Goal: Information Seeking & Learning: Compare options

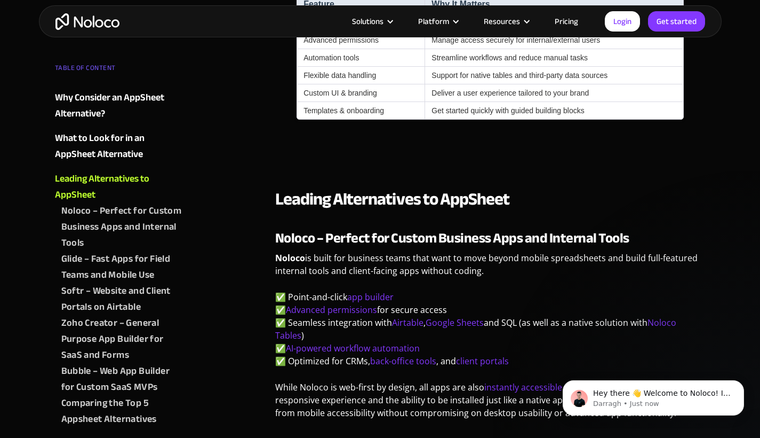
click at [343, 154] on p "‍" at bounding box center [490, 152] width 431 height 21
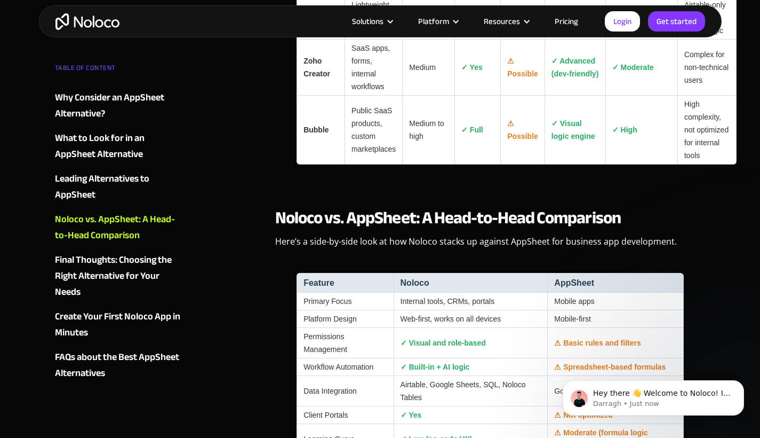
scroll to position [2305, 0]
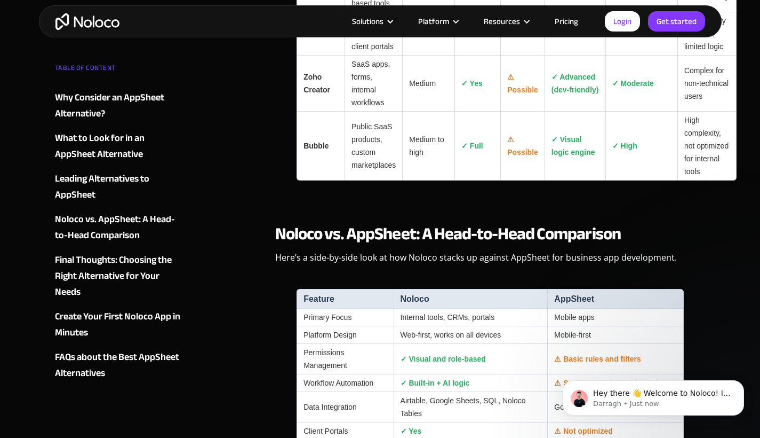
click at [74, 195] on div "Leading Alternatives to AppSheet" at bounding box center [119, 187] width 129 height 32
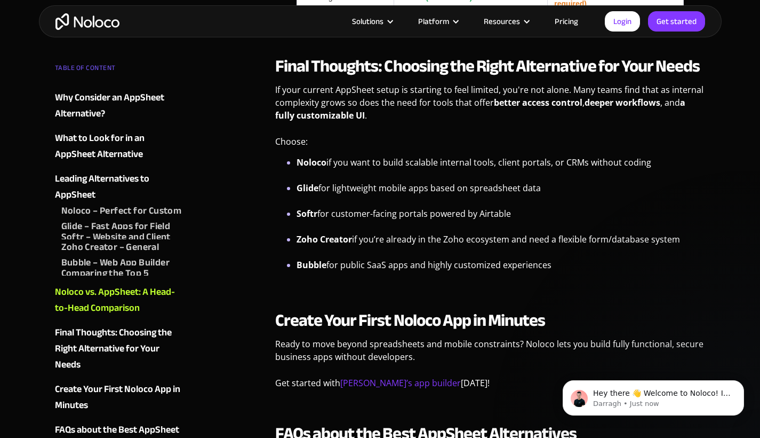
scroll to position [2769, 0]
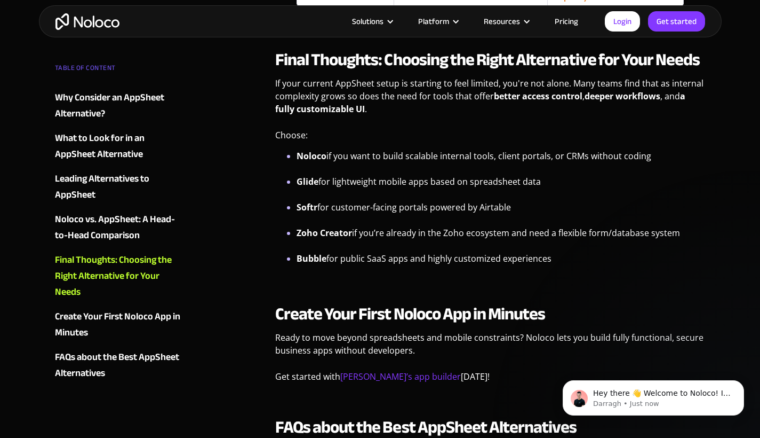
click at [91, 196] on div "Leading Alternatives to AppSheet" at bounding box center [119, 187] width 129 height 32
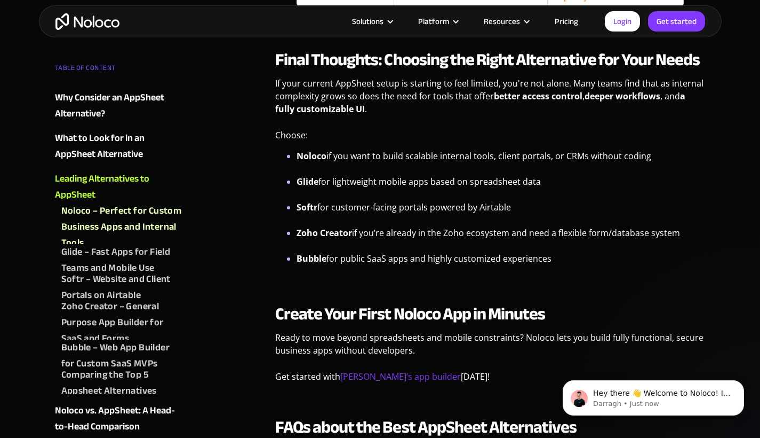
scroll to position [1263, 0]
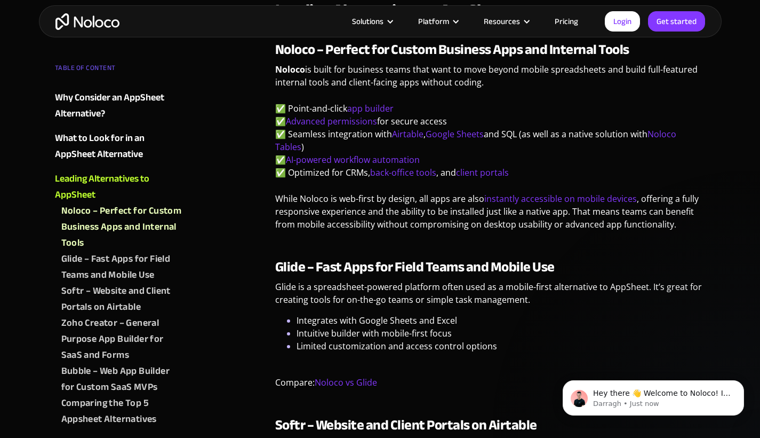
click at [80, 193] on div "Leading Alternatives to AppSheet" at bounding box center [119, 187] width 129 height 32
click at [52, 197] on div "TABLE OF CONTENT Why Consider an AppSheet Alternative? When Mobile-First Design…" at bounding box center [132, 336] width 165 height 571
click at [183, 244] on div "Noloco – Perfect for Custom Business Apps and Internal Tools" at bounding box center [122, 227] width 123 height 48
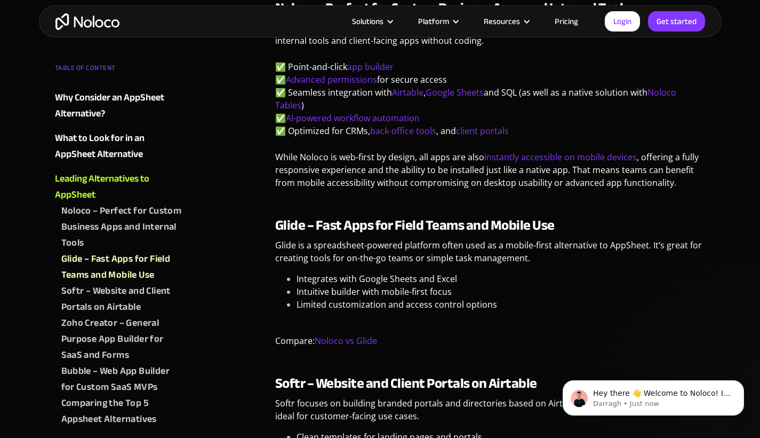
click at [210, 252] on div "TABLE OF CONTENT Why Consider an AppSheet Alternative? When Mobile-First Design…" at bounding box center [132, 336] width 165 height 571
click at [67, 194] on div "Leading Alternatives to AppSheet" at bounding box center [119, 187] width 129 height 32
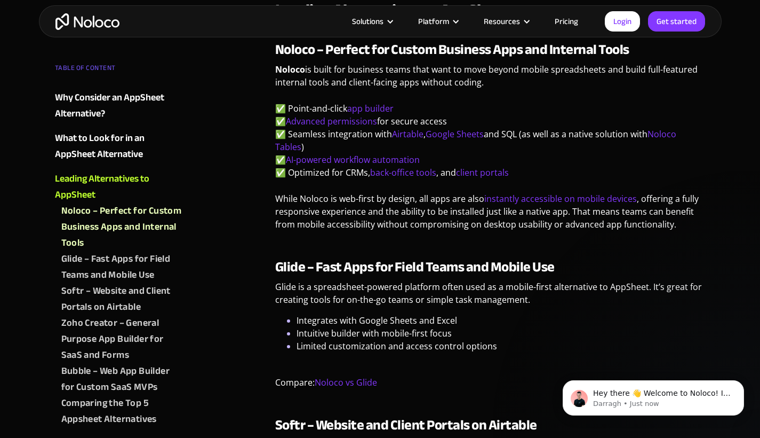
click at [75, 417] on div "Comparing the Top 5 Appsheet Alternatives" at bounding box center [122, 411] width 123 height 32
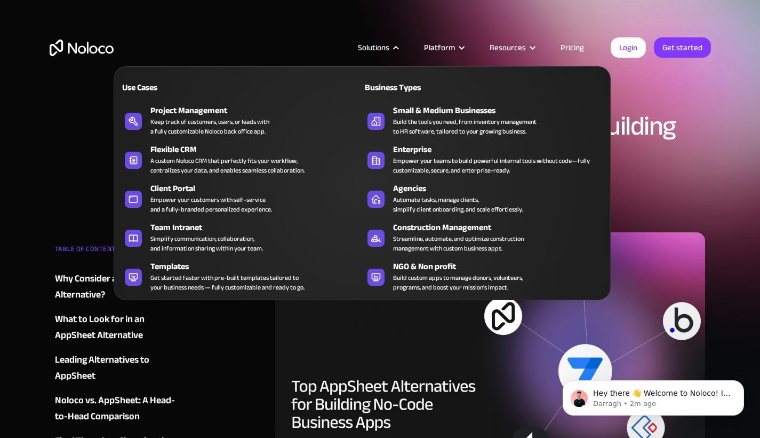
click at [390, 46] on div "Solutions" at bounding box center [373, 48] width 31 height 14
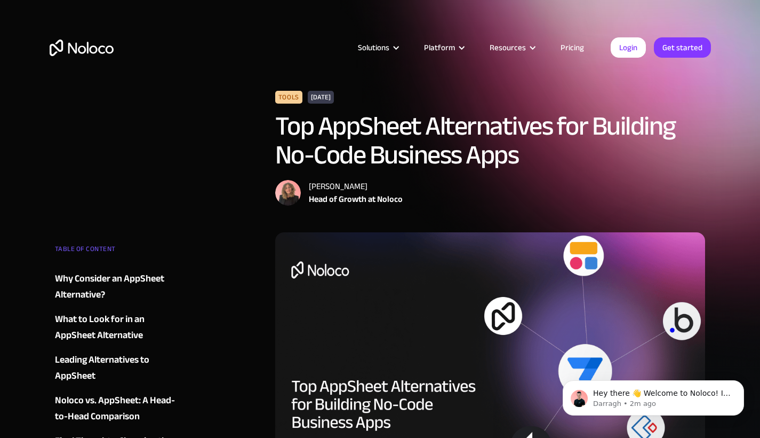
scroll to position [1263, 0]
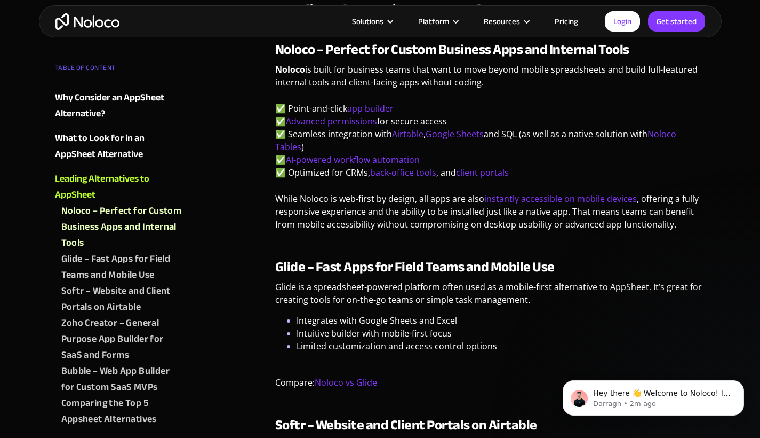
scroll to position [2305, 0]
